Goal: Task Accomplishment & Management: Manage account settings

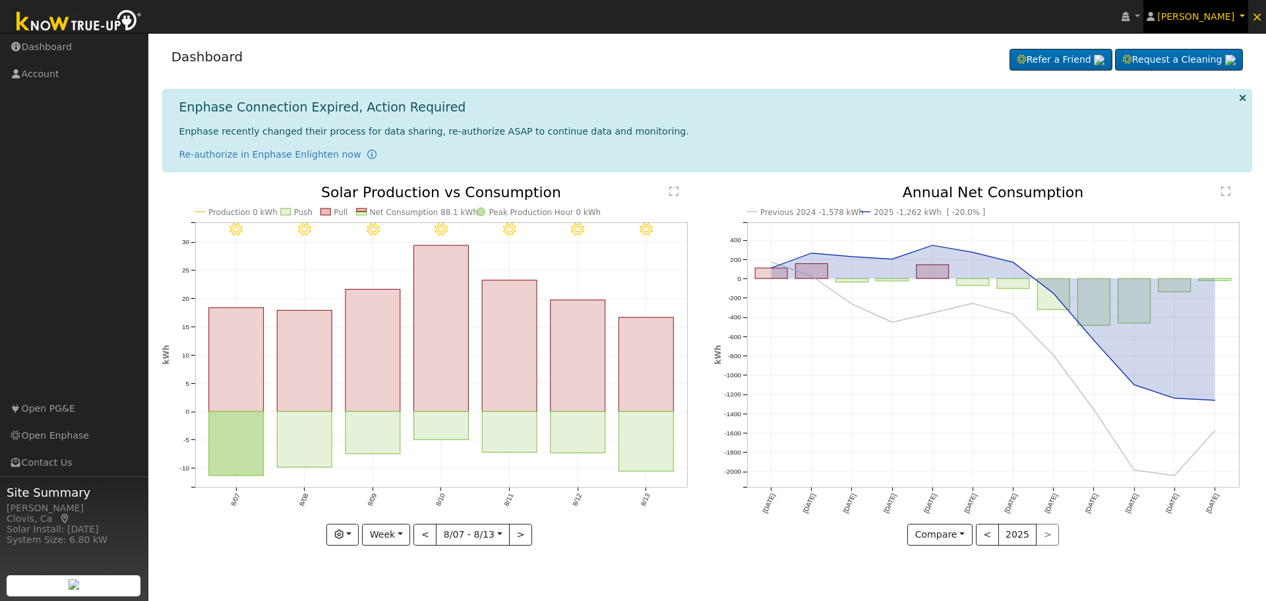
click at [1243, 16] on link "[PERSON_NAME]" at bounding box center [1195, 16] width 105 height 33
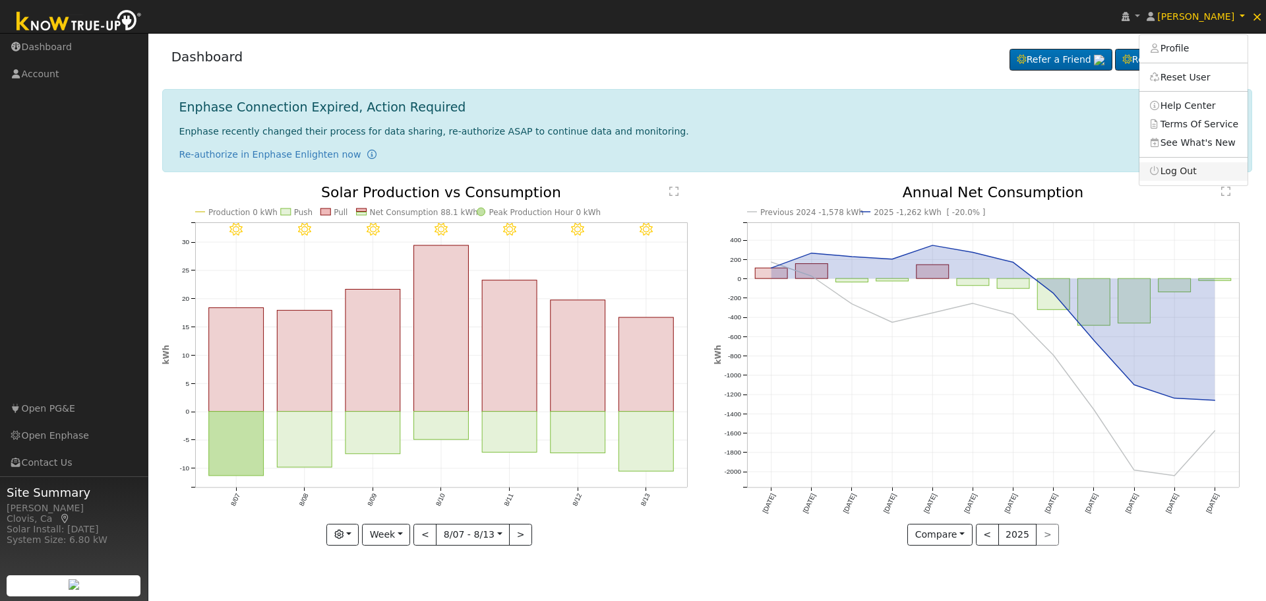
click at [1194, 175] on link "Log Out" at bounding box center [1193, 171] width 108 height 18
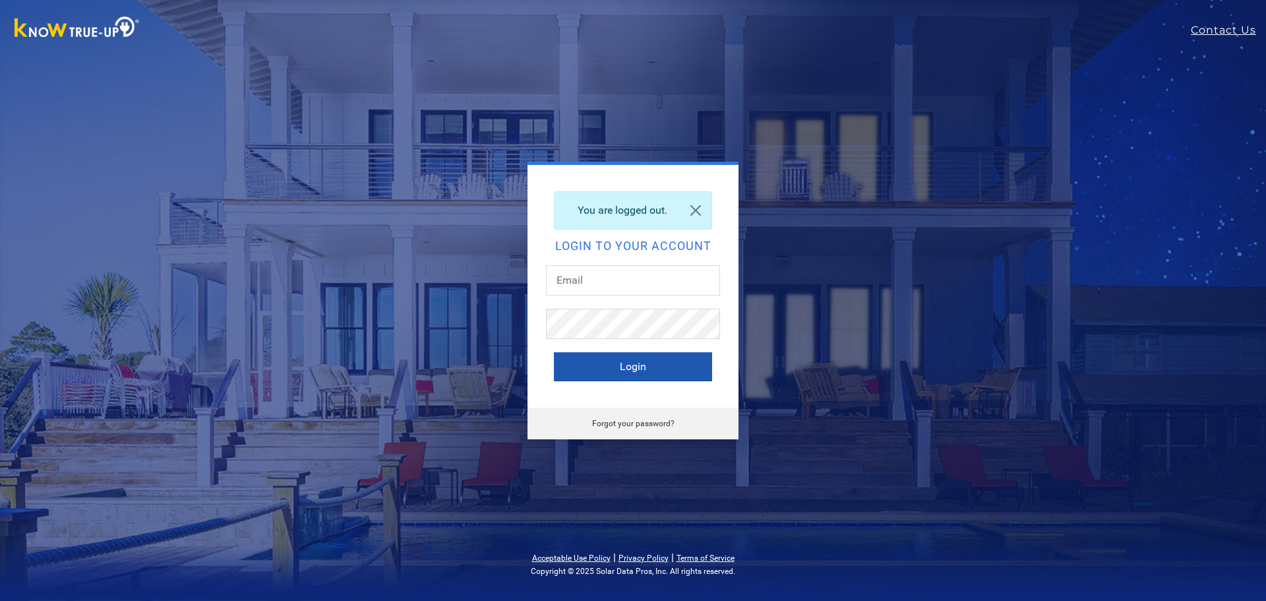
type input "[EMAIL_ADDRESS][DOMAIN_NAME]"
click at [630, 377] on button "Login" at bounding box center [633, 366] width 158 height 29
